Goal: Check status: Check status

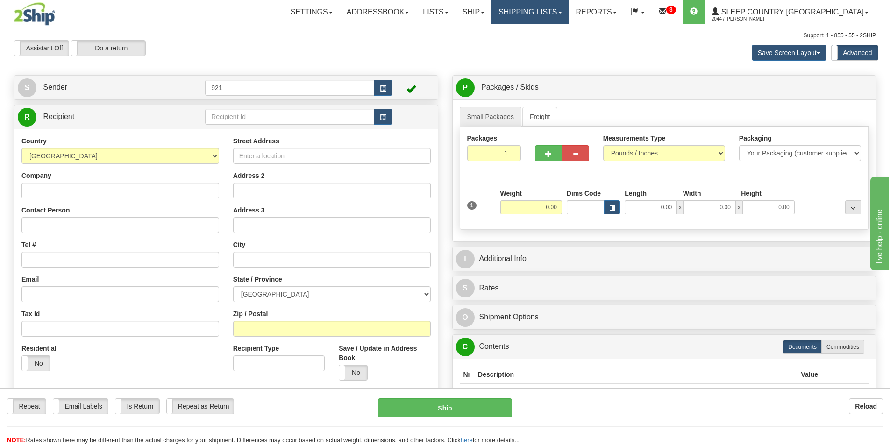
click at [568, 14] on link "Shipping lists" at bounding box center [529, 11] width 77 height 23
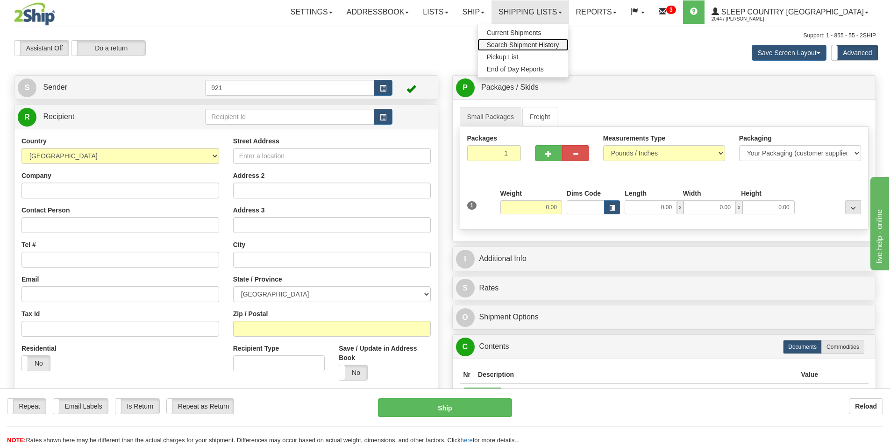
click at [559, 46] on span "Search Shipment History" at bounding box center [523, 44] width 72 height 7
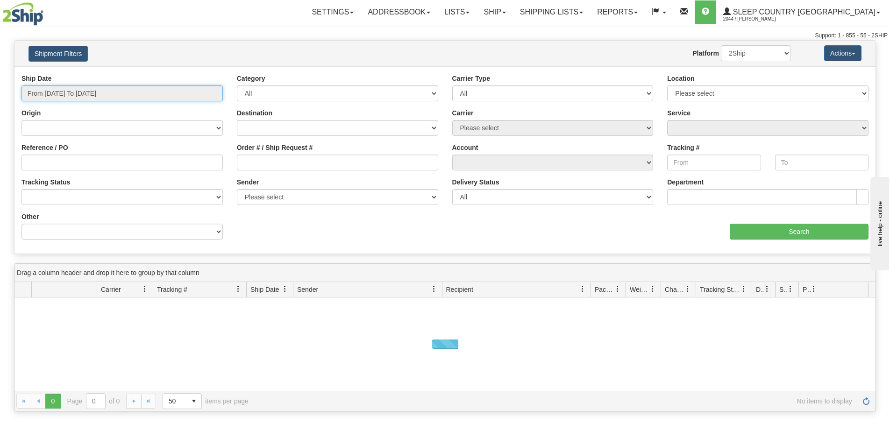
click at [87, 92] on input "From [DATE] To [DATE]" at bounding box center [121, 93] width 201 height 16
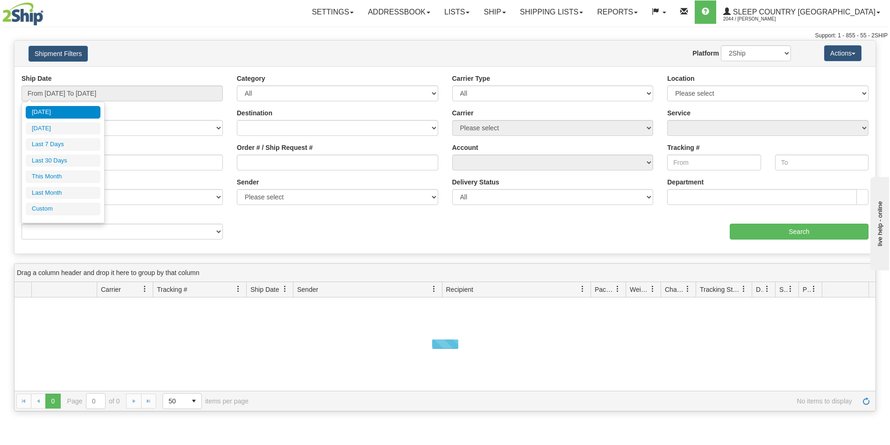
click at [61, 160] on li "Last 30 Days" at bounding box center [63, 161] width 75 height 13
type input "From [DATE] To [DATE]"
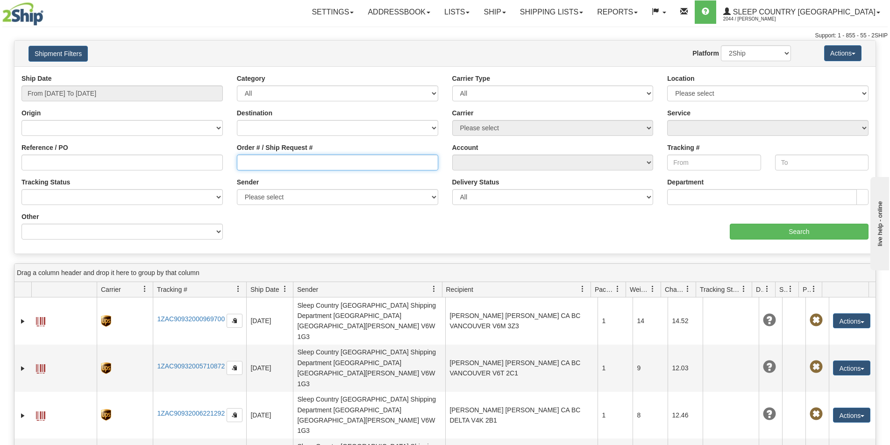
click at [254, 163] on input "Order # / Ship Request #" at bounding box center [337, 163] width 201 height 16
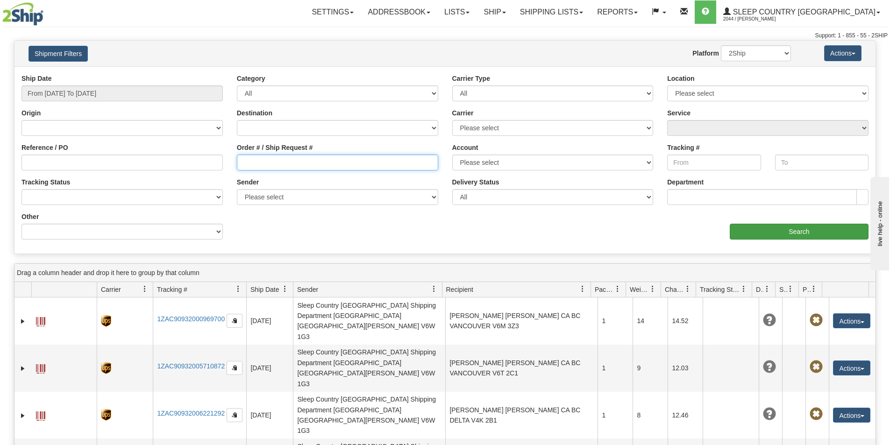
paste input "9000I153475"
type input "9000I153475"
click at [807, 231] on input "Search" at bounding box center [799, 232] width 139 height 16
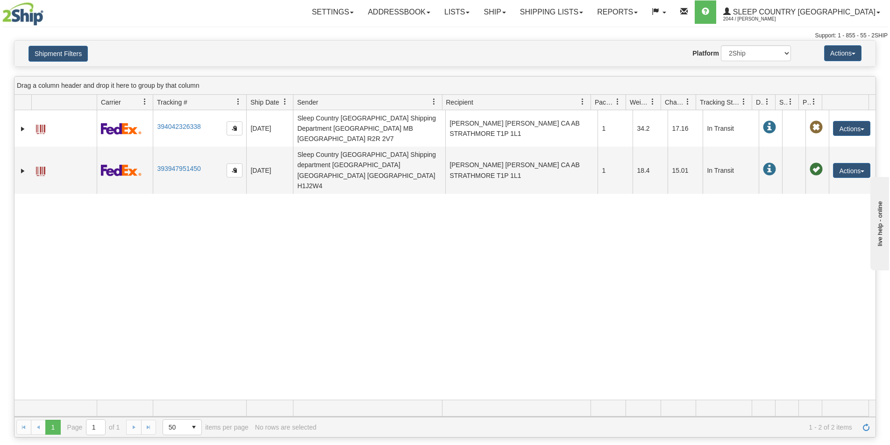
click at [104, 243] on div "31723078 2044 394042326338 [DATE] [DATE] 12:29:17 PM Sleep Country [GEOGRAPHIC_…" at bounding box center [444, 255] width 861 height 290
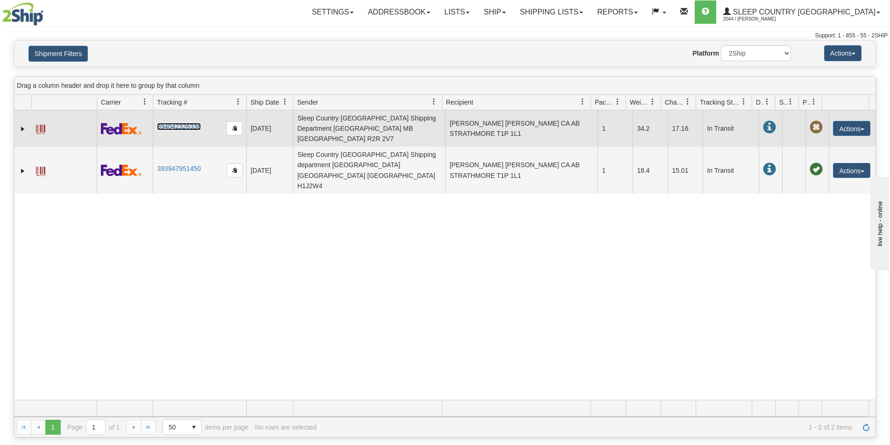
click at [187, 123] on link "394042326338" at bounding box center [178, 126] width 43 height 7
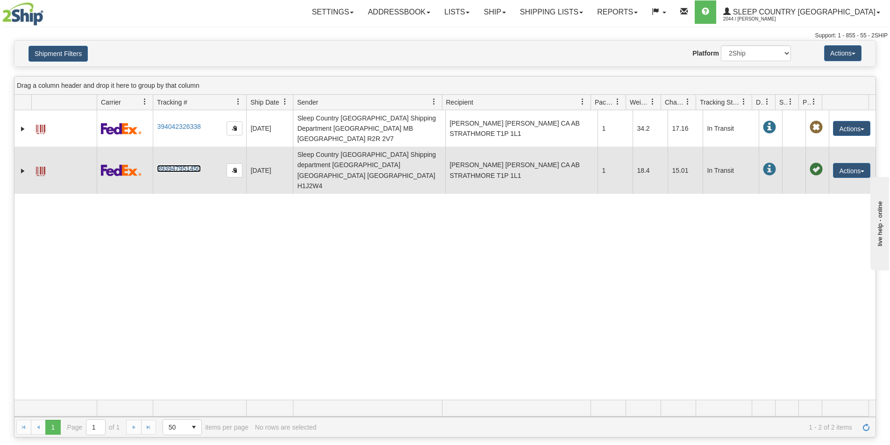
click at [177, 165] on link "393947951450" at bounding box center [178, 168] width 43 height 7
